Goal: Task Accomplishment & Management: Manage account settings

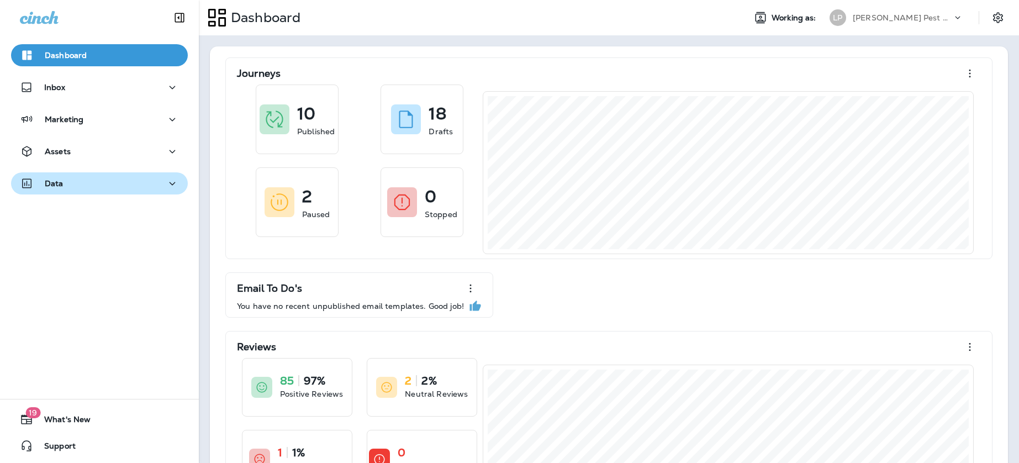
click at [115, 185] on div "Data" at bounding box center [99, 184] width 159 height 14
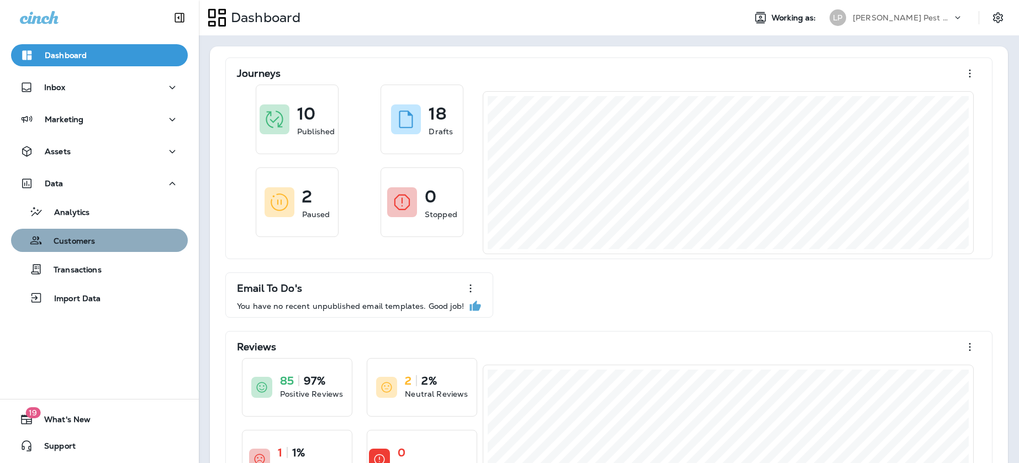
click at [106, 250] on button "Customers" at bounding box center [99, 240] width 177 height 23
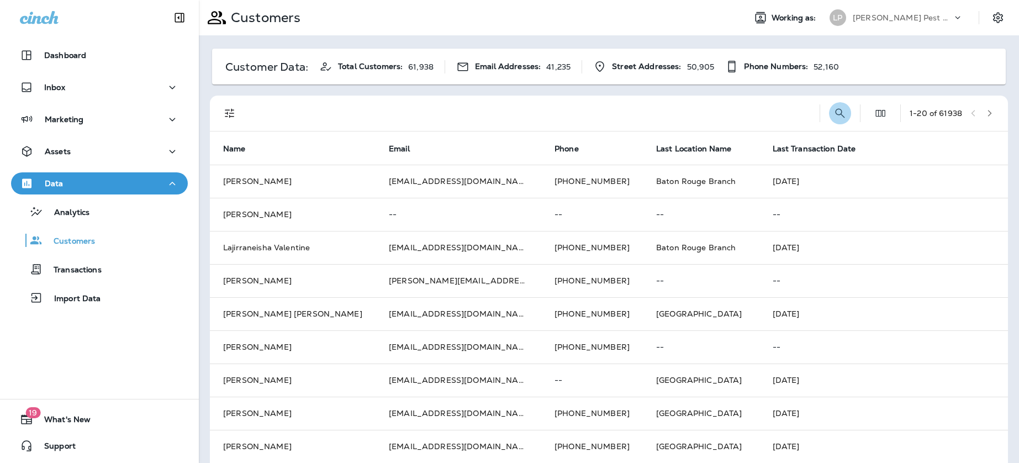
click at [834, 117] on icon "Search Customers" at bounding box center [840, 113] width 13 height 13
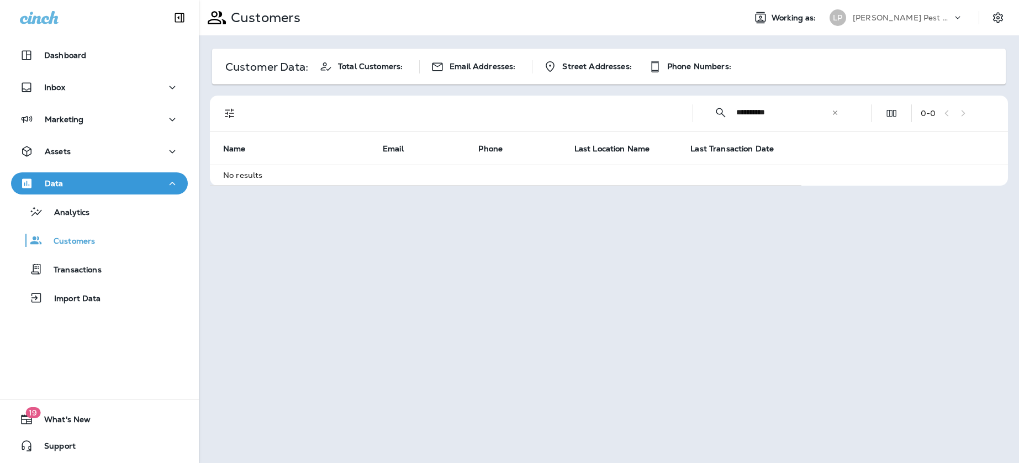
drag, startPoint x: 772, startPoint y: 113, endPoint x: 809, endPoint y: 119, distance: 37.4
click at [772, 114] on input "**********" at bounding box center [783, 112] width 95 height 29
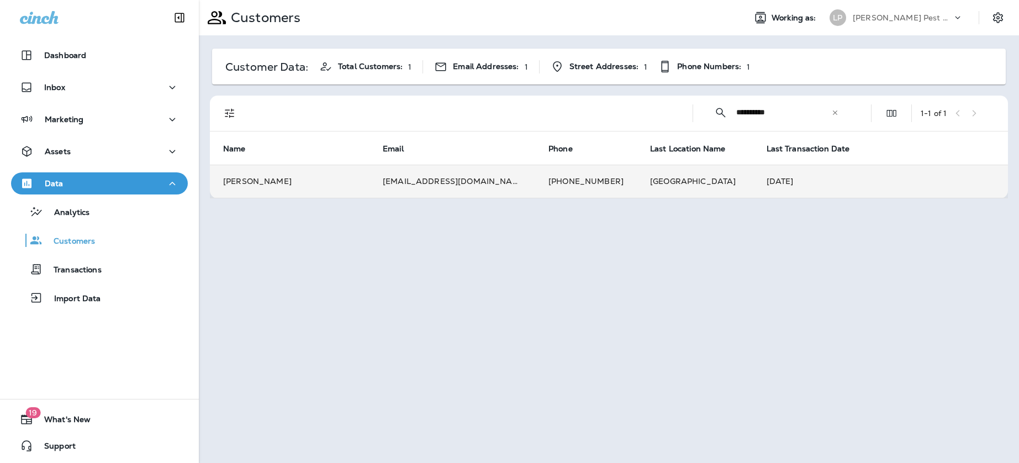
type input "**********"
click at [535, 183] on td "[PHONE_NUMBER]" at bounding box center [586, 181] width 102 height 33
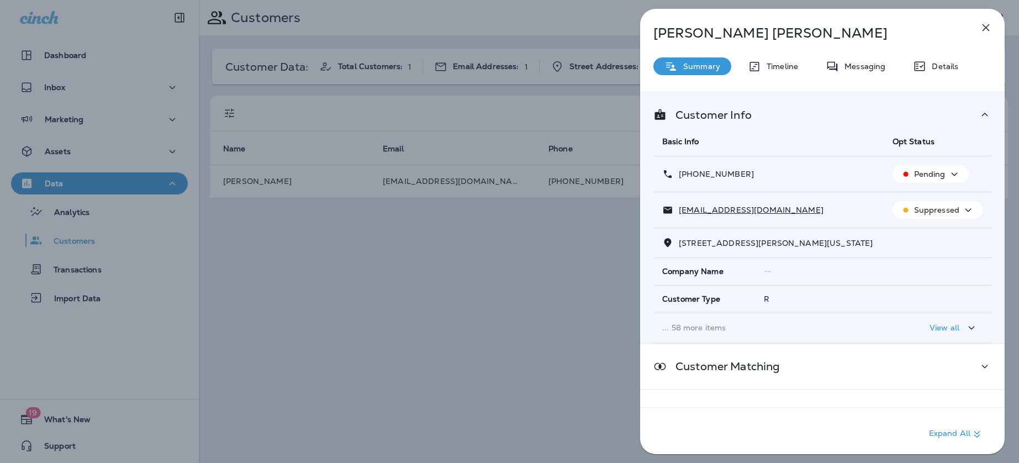
click at [948, 326] on p "View all" at bounding box center [945, 327] width 30 height 9
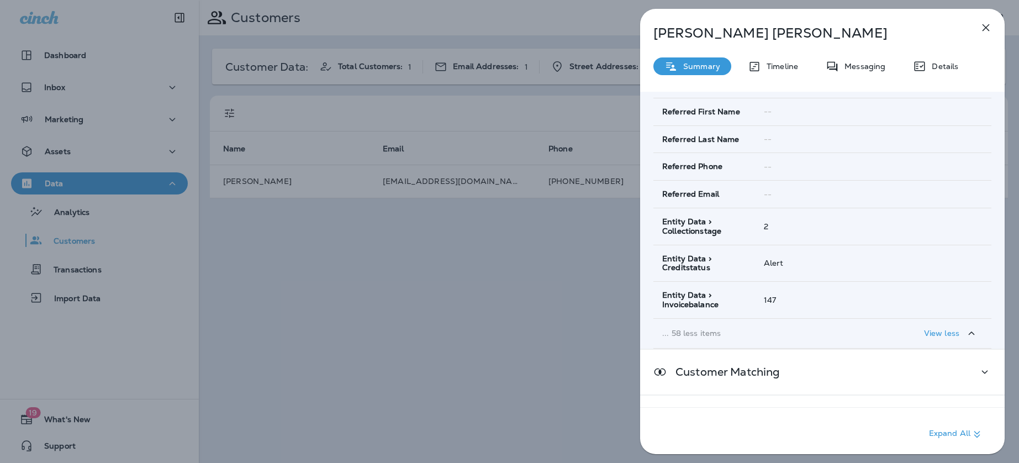
scroll to position [1863, 0]
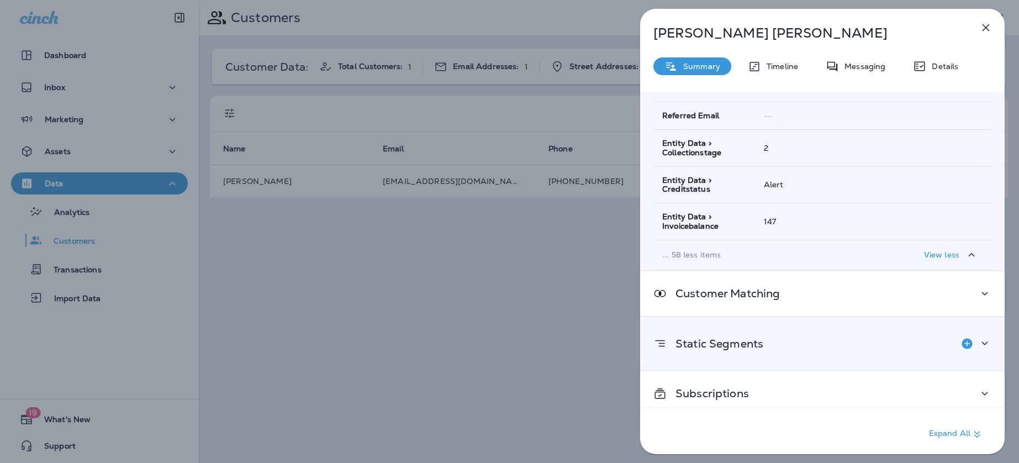
click at [850, 334] on div "Static Segments" at bounding box center [823, 344] width 338 height 22
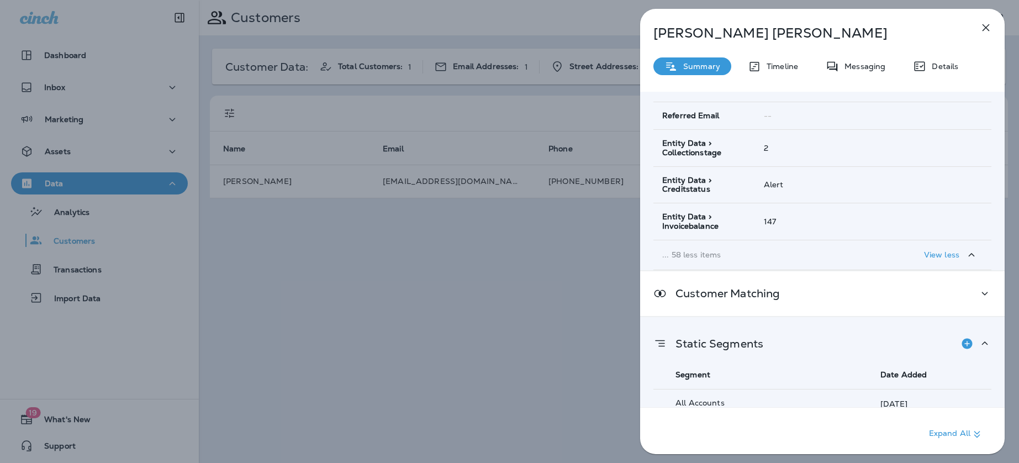
scroll to position [1971, 0]
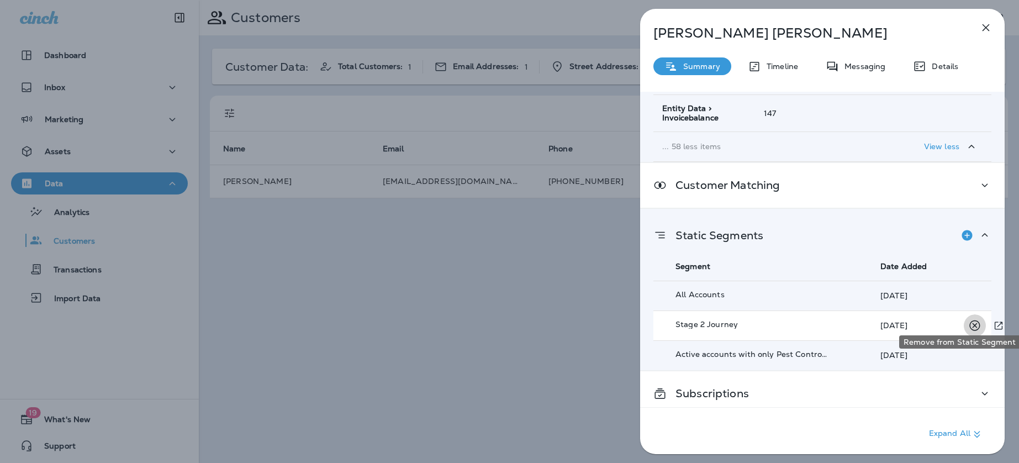
click at [970, 319] on icon "Remove from Static Segment" at bounding box center [975, 326] width 14 height 14
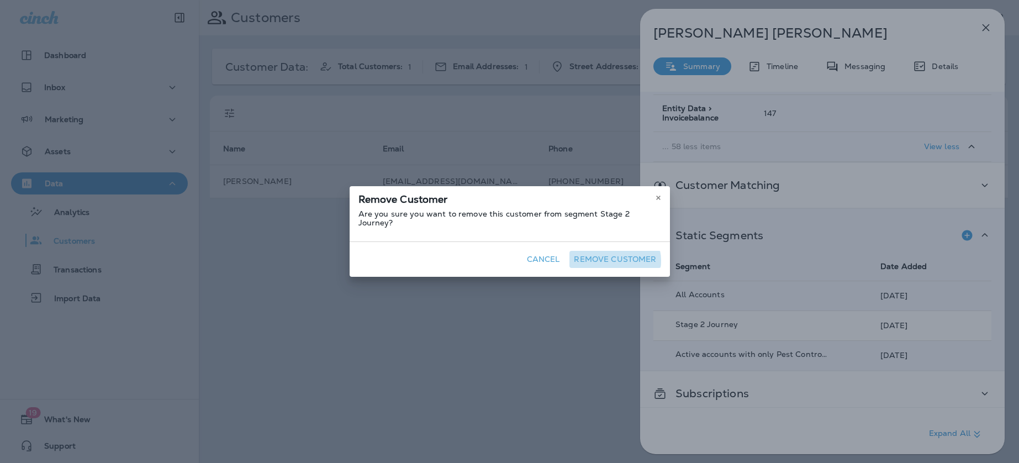
click at [614, 256] on button "Remove Customer" at bounding box center [615, 259] width 91 height 17
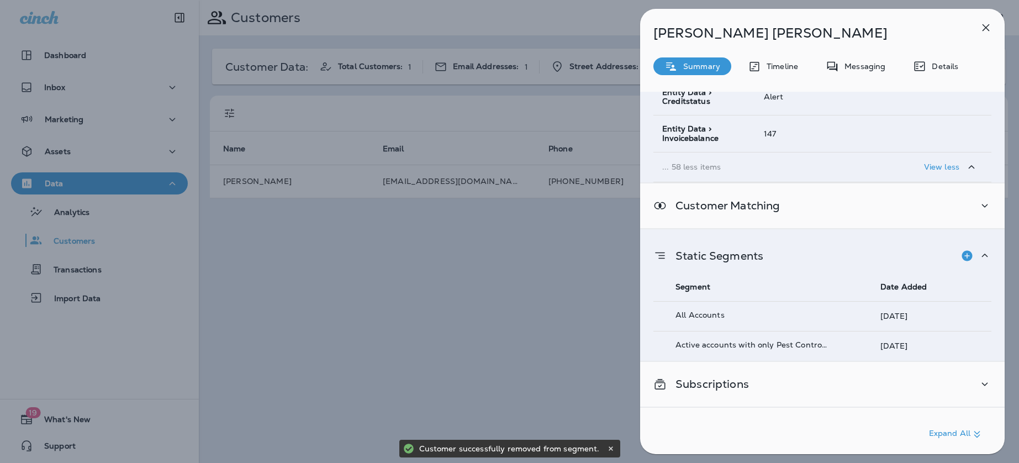
scroll to position [1941, 0]
